Goal: Book appointment/travel/reservation

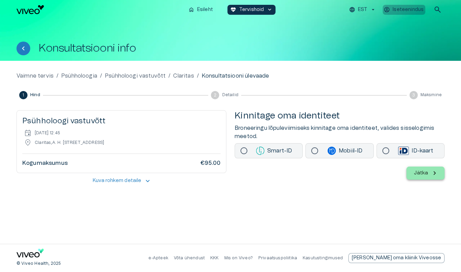
click at [401, 11] on p "Iseteenindus" at bounding box center [407, 9] width 31 height 7
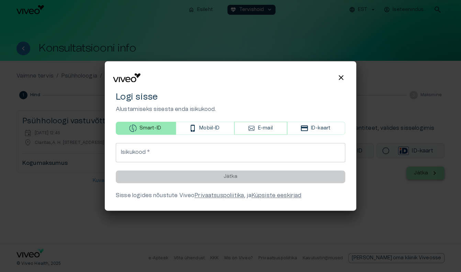
click at [251, 129] on icon "button" at bounding box center [252, 129] width 8 height 8
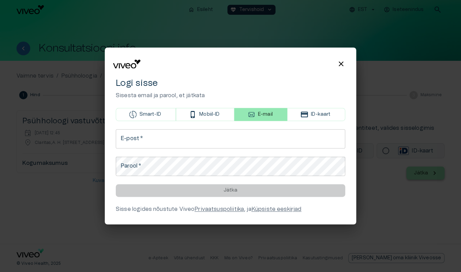
click at [217, 145] on input "E-post   *" at bounding box center [230, 138] width 229 height 19
type input "**********"
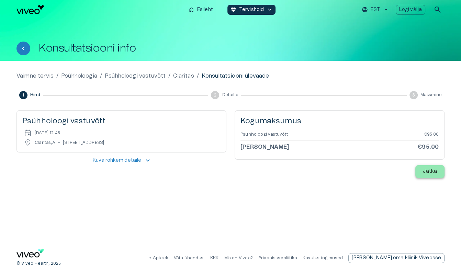
click at [426, 175] on button "Jätka" at bounding box center [429, 171] width 29 height 13
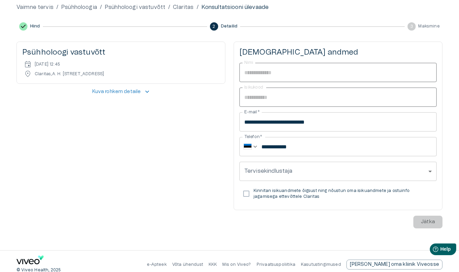
scroll to position [65, 0]
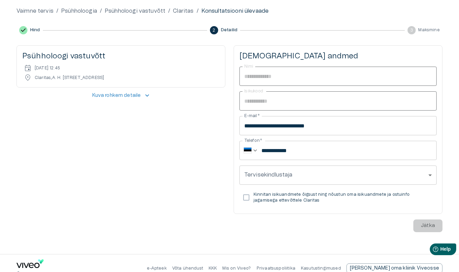
click at [261, 197] on p "Kinnitan isikuandmete õigsust ning nõustun oma isikuandmete ja ostuinfo jagamis…" at bounding box center [343, 198] width 178 height 12
click at [423, 226] on p "Jätka" at bounding box center [428, 225] width 14 height 7
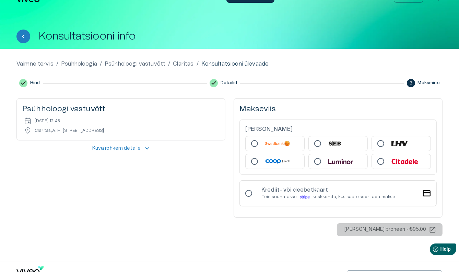
scroll to position [9, 0]
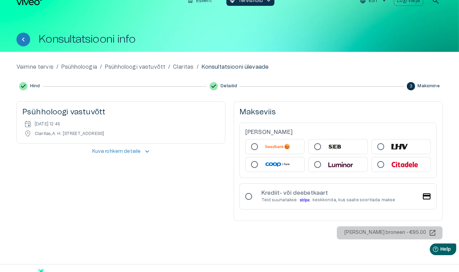
click at [132, 152] on p "Kuva rohkem detaile" at bounding box center [116, 151] width 49 height 7
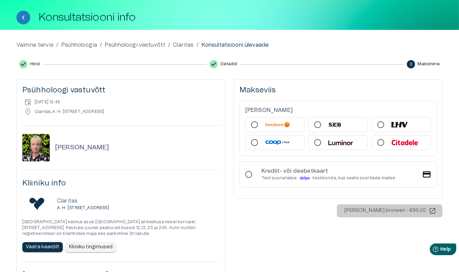
scroll to position [0, 0]
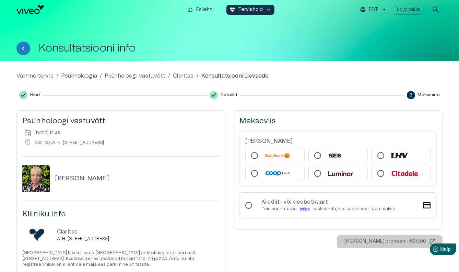
click at [263, 209] on p "Teid suunatakse" at bounding box center [280, 209] width 36 height 6
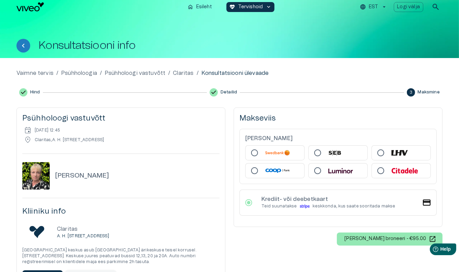
scroll to position [3, 0]
